Goal: Task Accomplishment & Management: Manage account settings

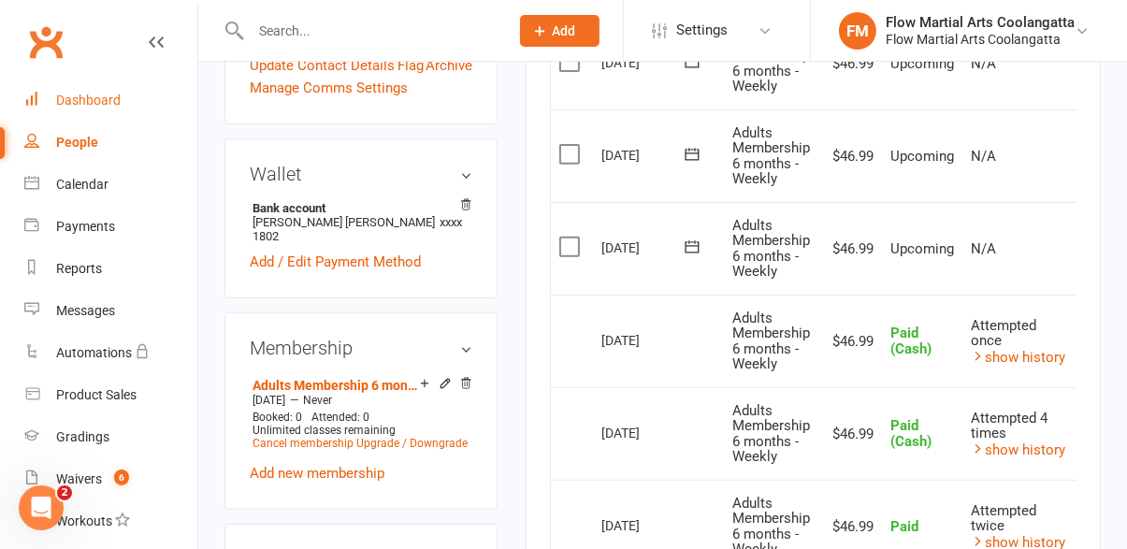
click at [93, 99] on div "Dashboard" at bounding box center [88, 100] width 65 height 15
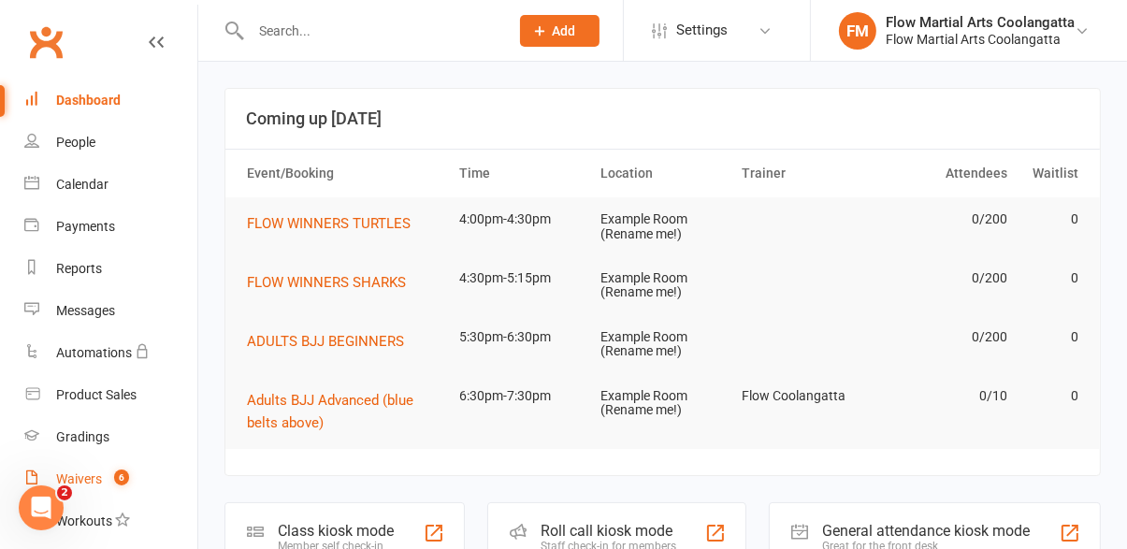
click at [117, 466] on link "Waivers 6" at bounding box center [110, 479] width 173 height 42
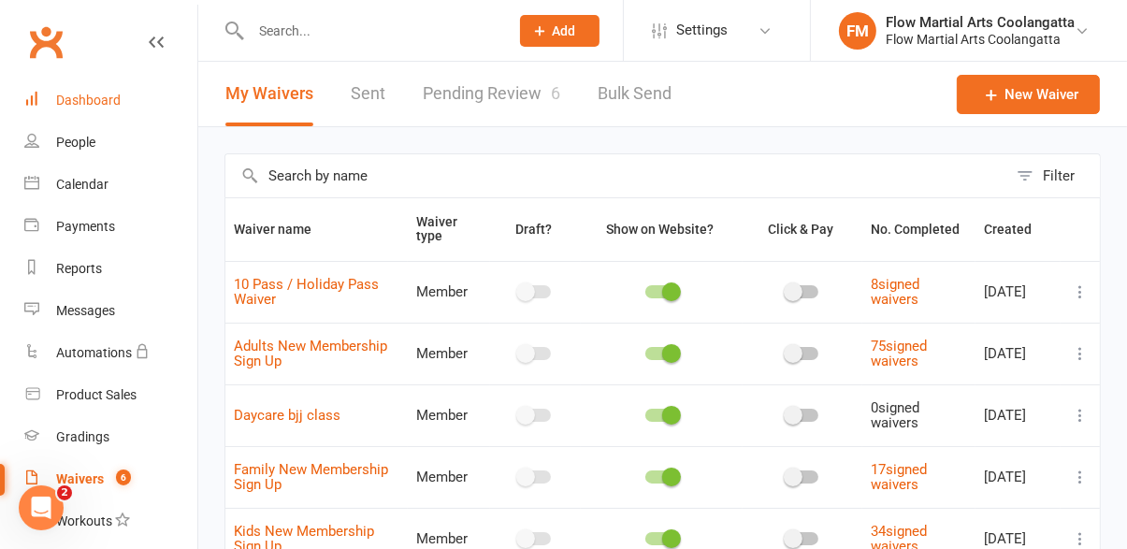
click at [74, 99] on div "Dashboard" at bounding box center [88, 100] width 65 height 15
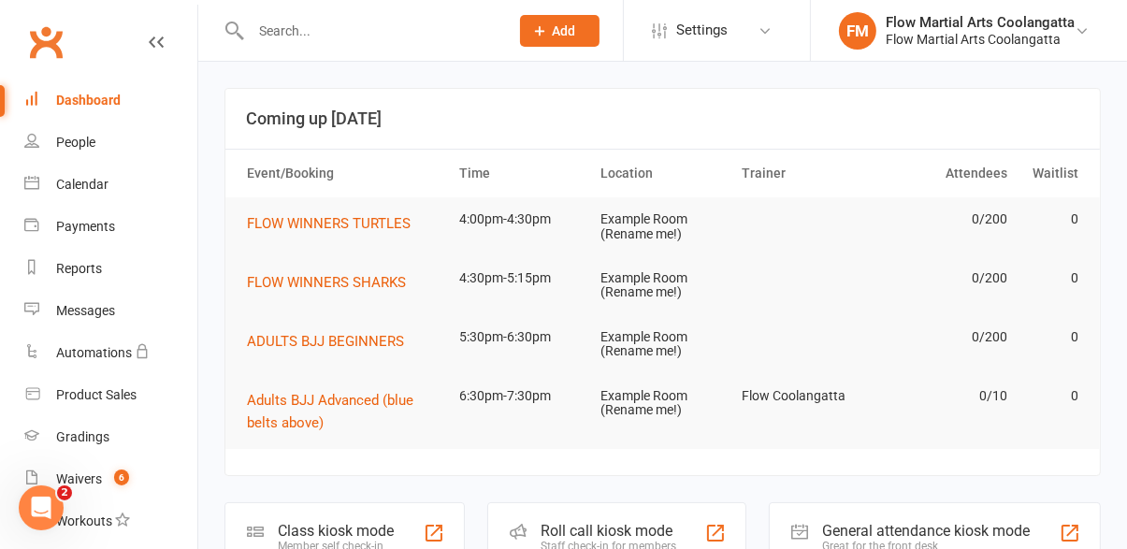
click at [325, 35] on input "text" at bounding box center [370, 31] width 251 height 26
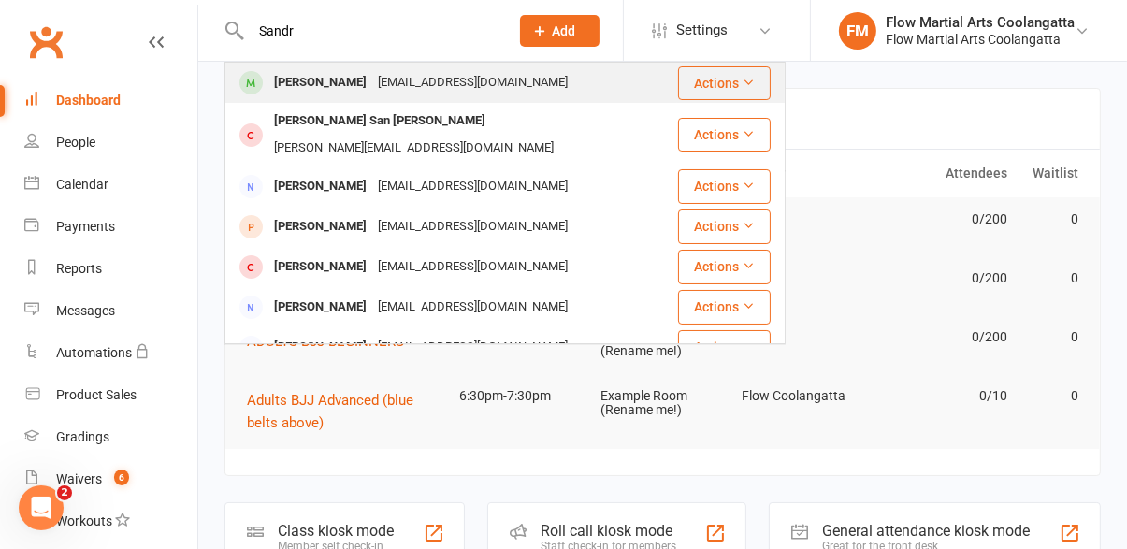
type input "Sandr"
click at [372, 93] on div "[EMAIL_ADDRESS][DOMAIN_NAME]" at bounding box center [472, 82] width 201 height 27
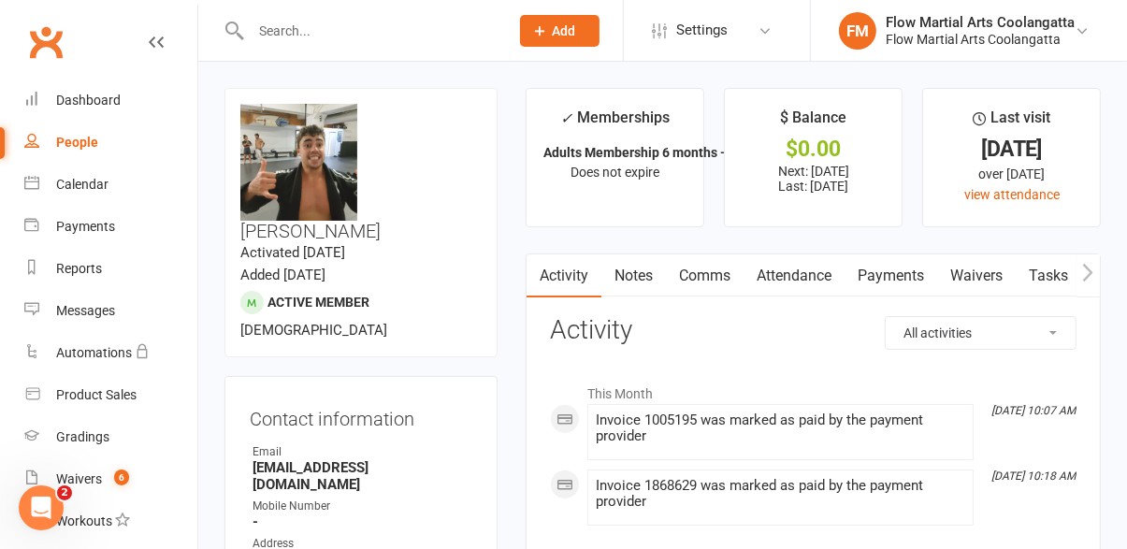
click at [900, 283] on link "Payments" at bounding box center [890, 275] width 93 height 43
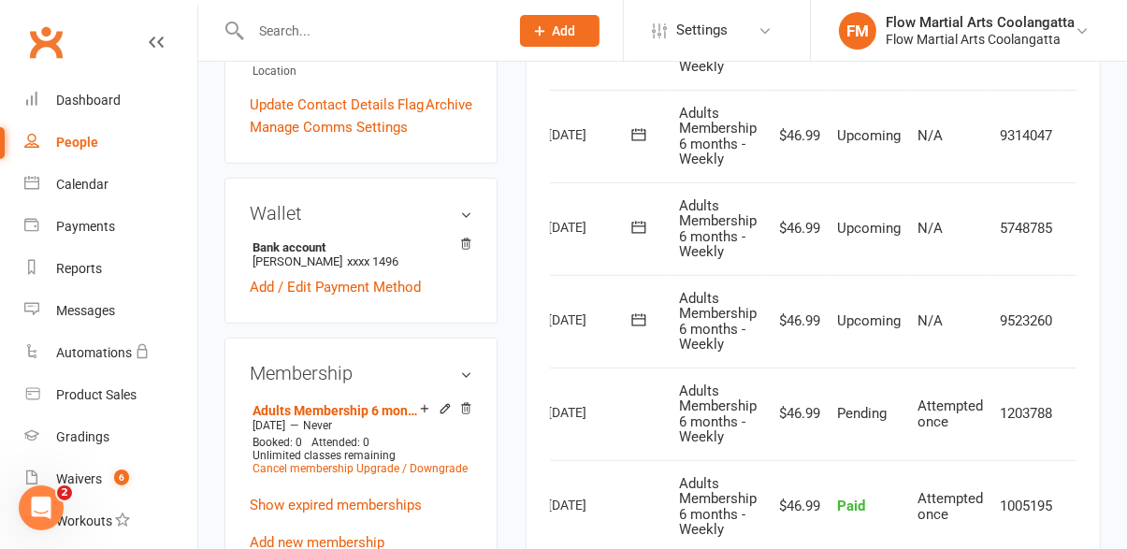
scroll to position [0, 80]
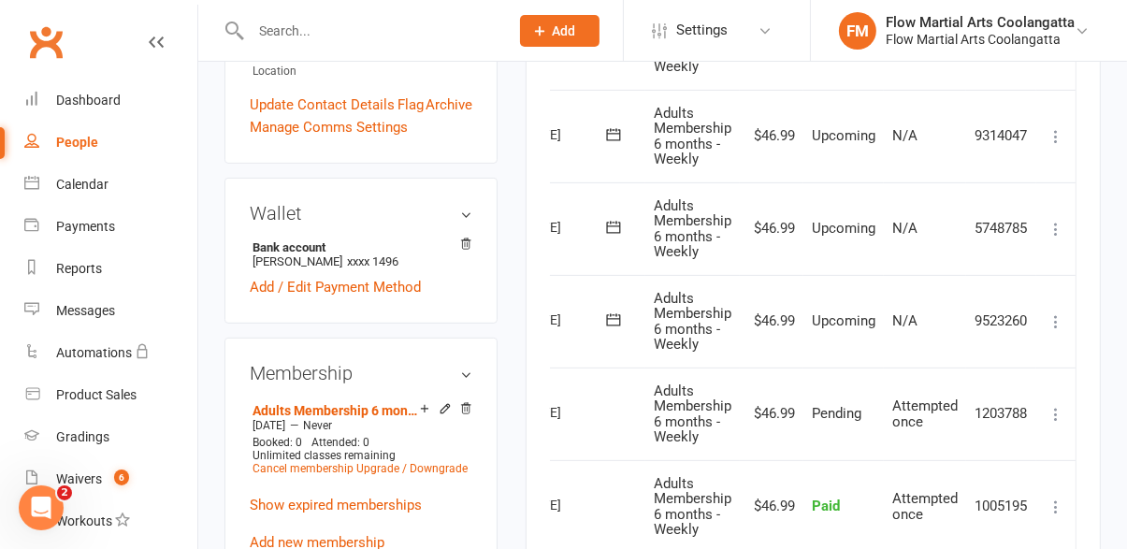
click at [1055, 329] on button at bounding box center [1056, 321] width 22 height 22
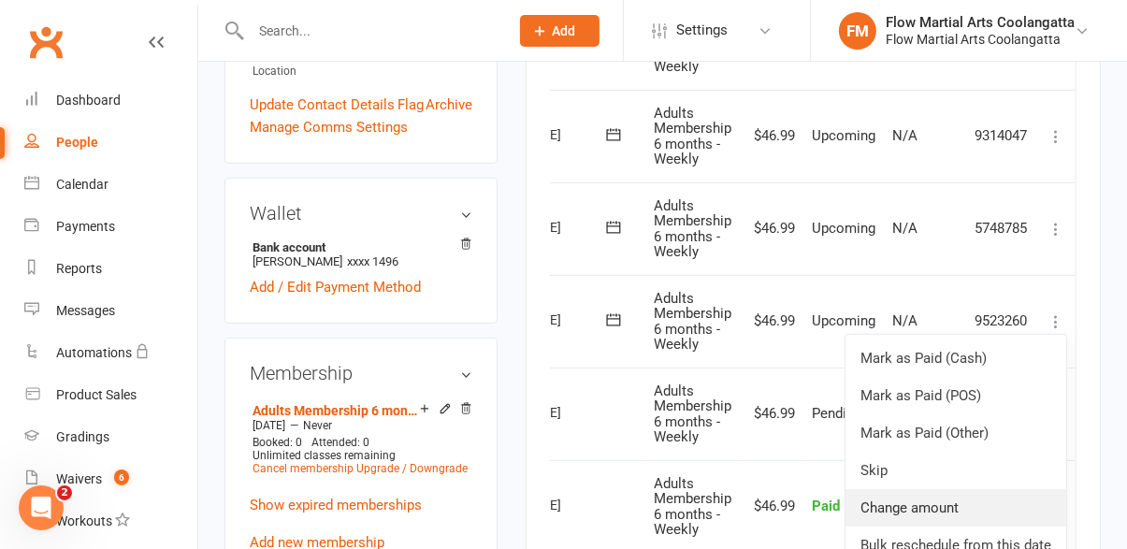
click at [945, 506] on link "Change amount" at bounding box center [955, 507] width 221 height 37
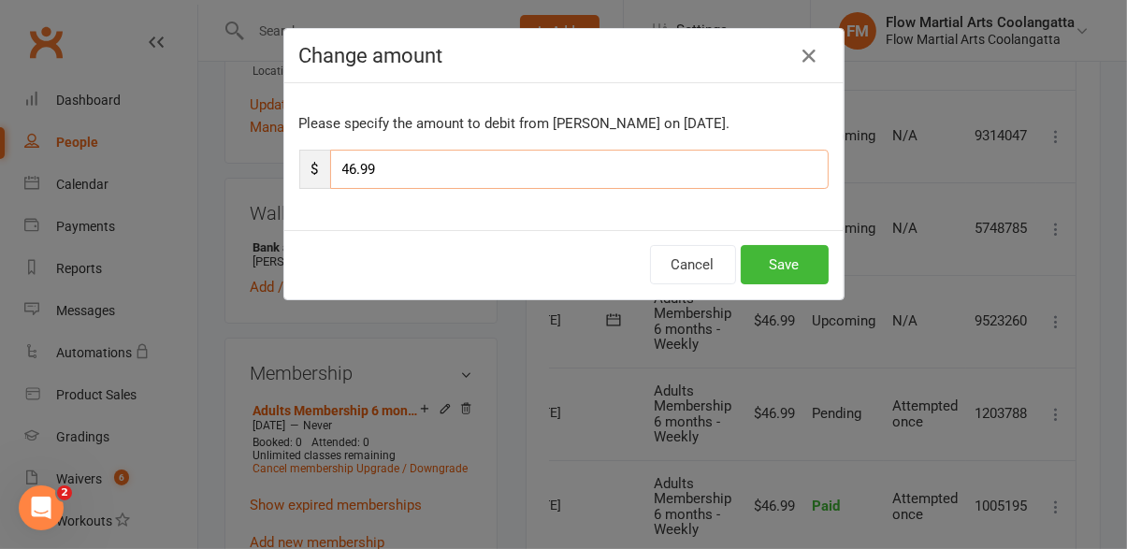
click at [502, 177] on input "46.99" at bounding box center [579, 169] width 498 height 39
type input "4"
type input "52.99"
click at [789, 271] on button "Save" at bounding box center [785, 264] width 88 height 39
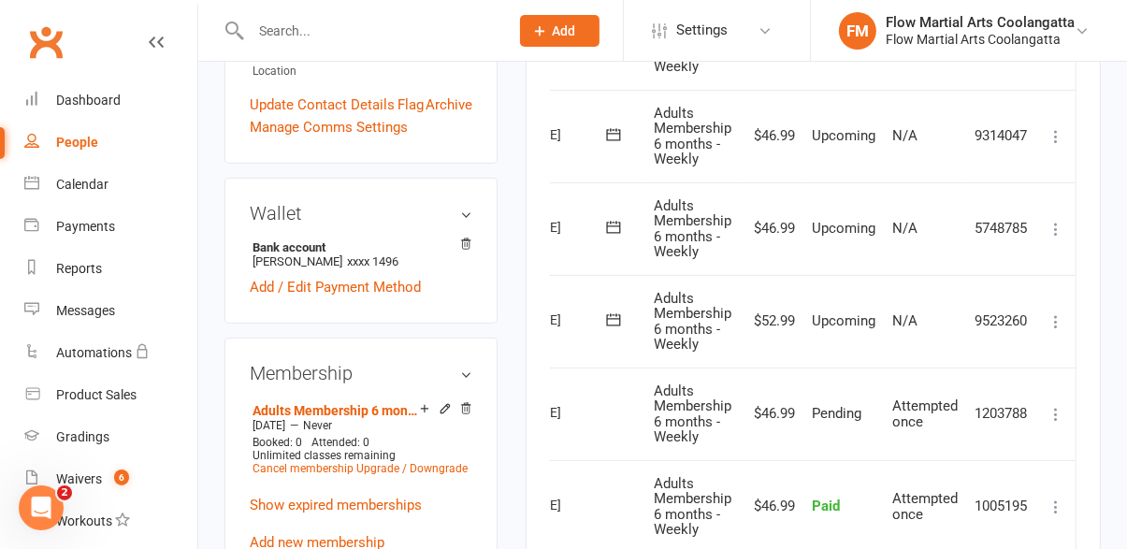
click at [339, 40] on input "text" at bounding box center [370, 31] width 251 height 26
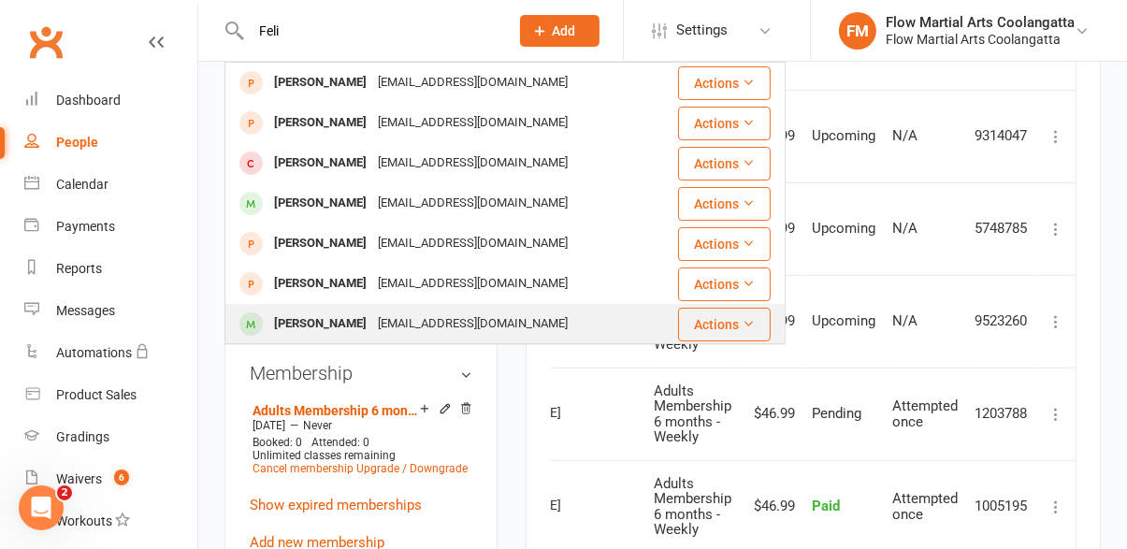
type input "Feli"
click at [372, 326] on div "[PERSON_NAME]" at bounding box center [320, 323] width 104 height 27
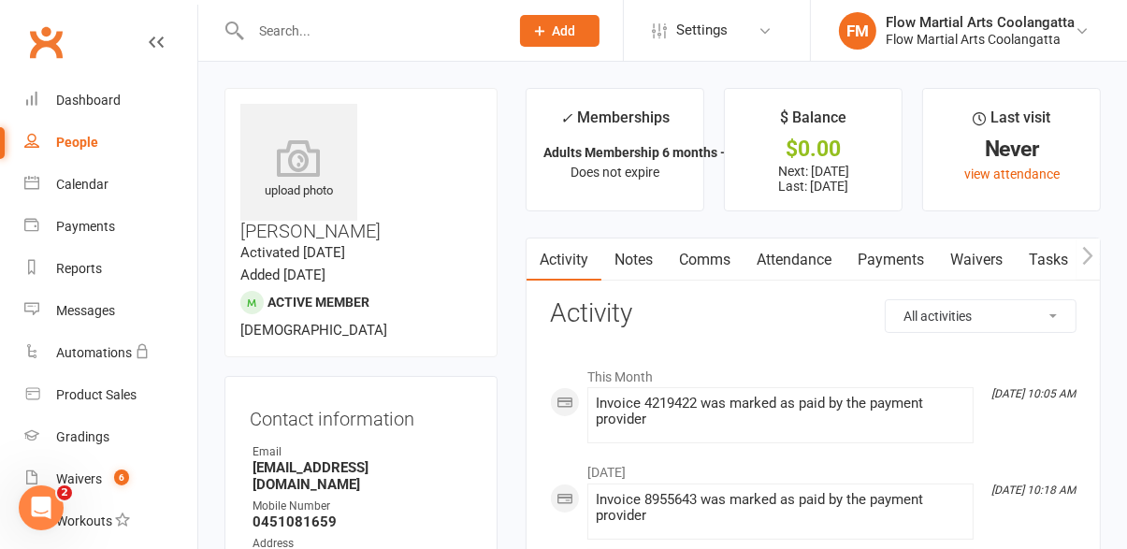
click at [887, 263] on link "Payments" at bounding box center [890, 259] width 93 height 43
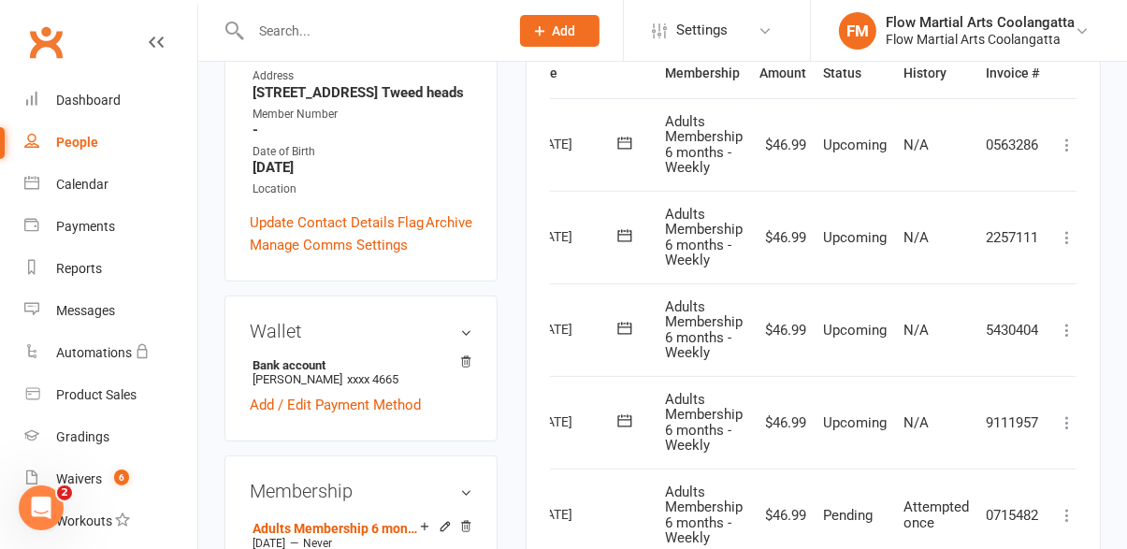
scroll to position [0, 80]
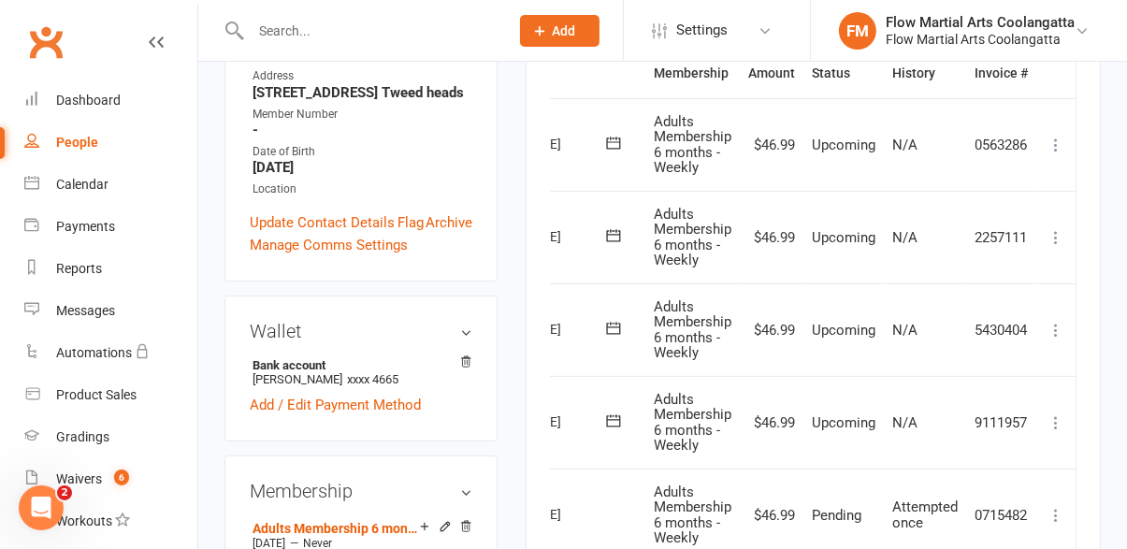
click at [1051, 431] on button at bounding box center [1056, 422] width 22 height 22
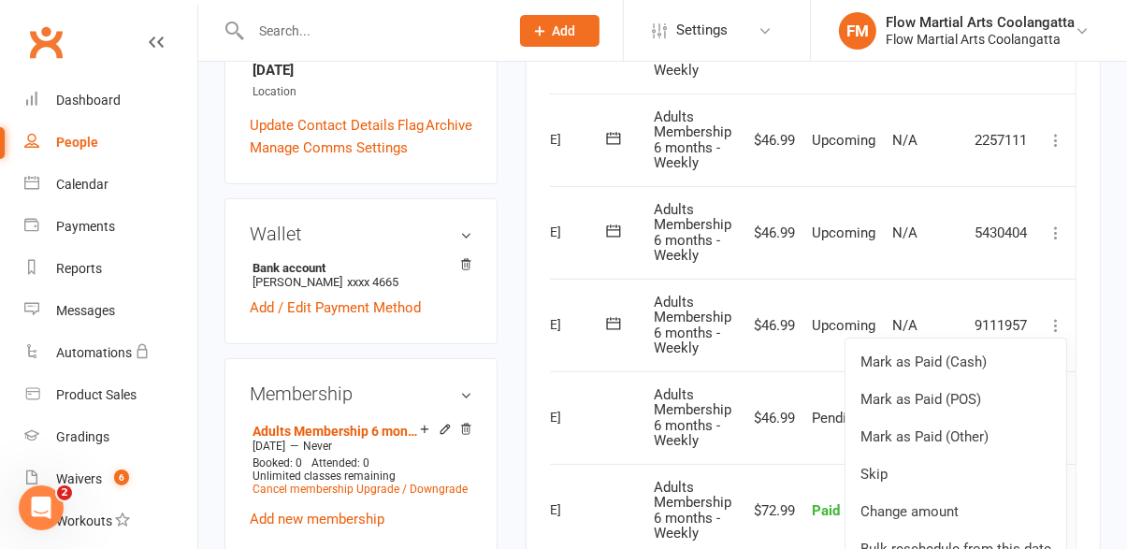
scroll to position [565, 0]
click at [959, 515] on link "Change amount" at bounding box center [955, 511] width 221 height 37
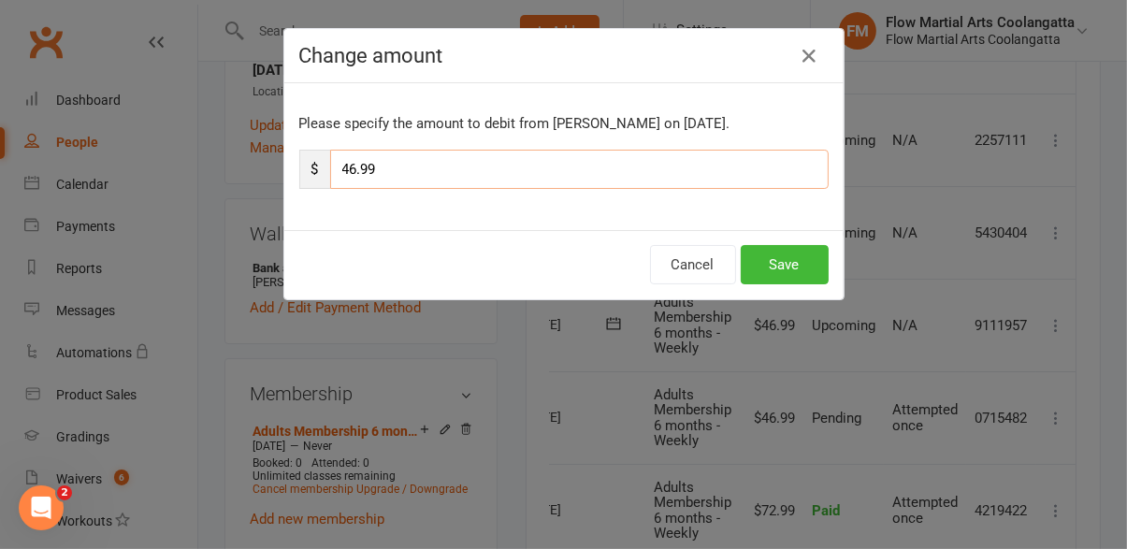
click at [508, 171] on input "46.99" at bounding box center [579, 169] width 498 height 39
type input "4"
type input "52.99"
click at [798, 267] on button "Save" at bounding box center [785, 264] width 88 height 39
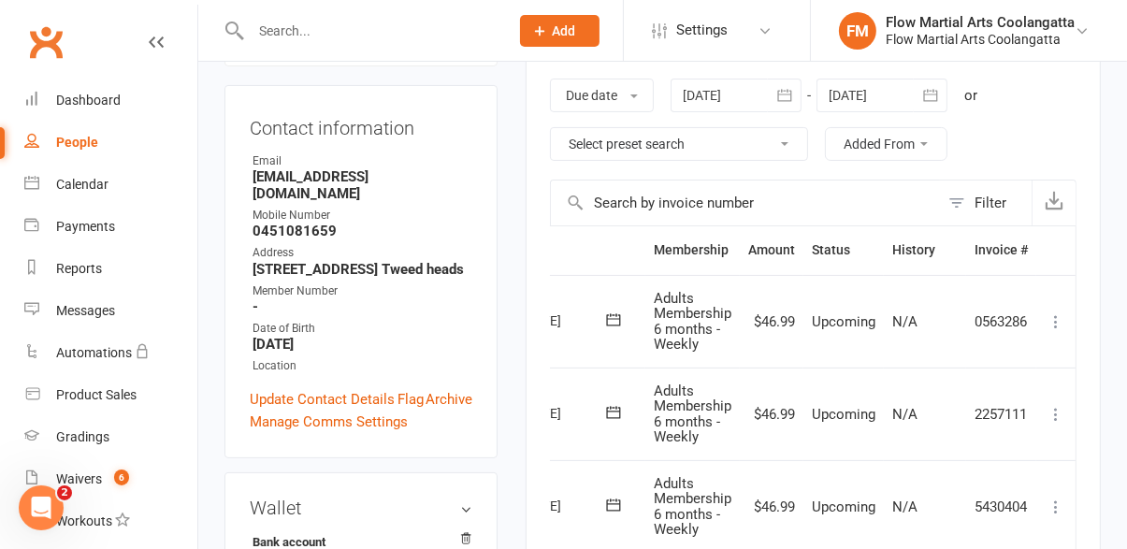
scroll to position [0, 0]
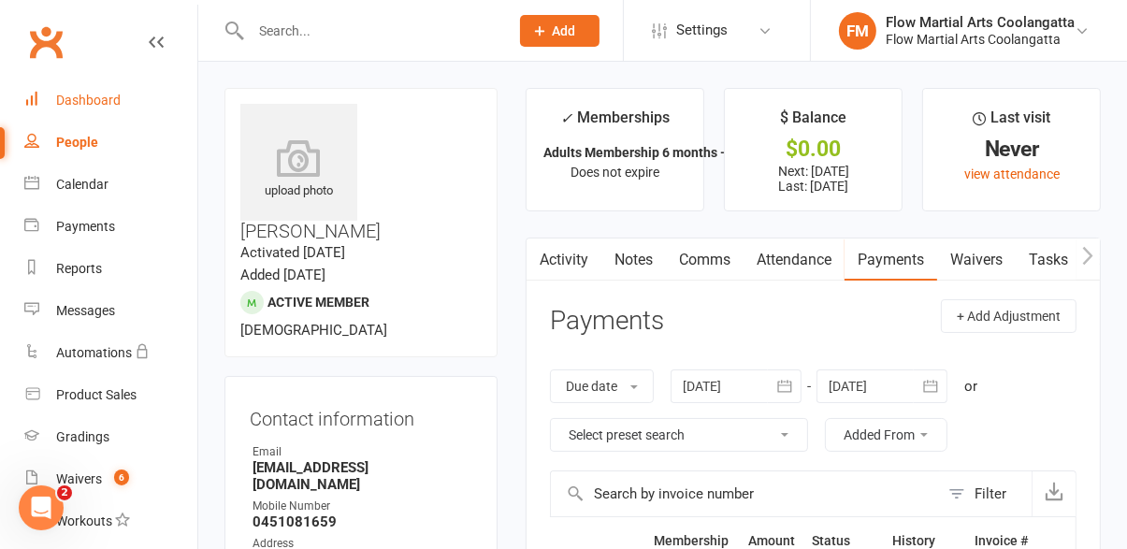
click at [74, 112] on link "Dashboard" at bounding box center [110, 100] width 173 height 42
